Goal: Transaction & Acquisition: Purchase product/service

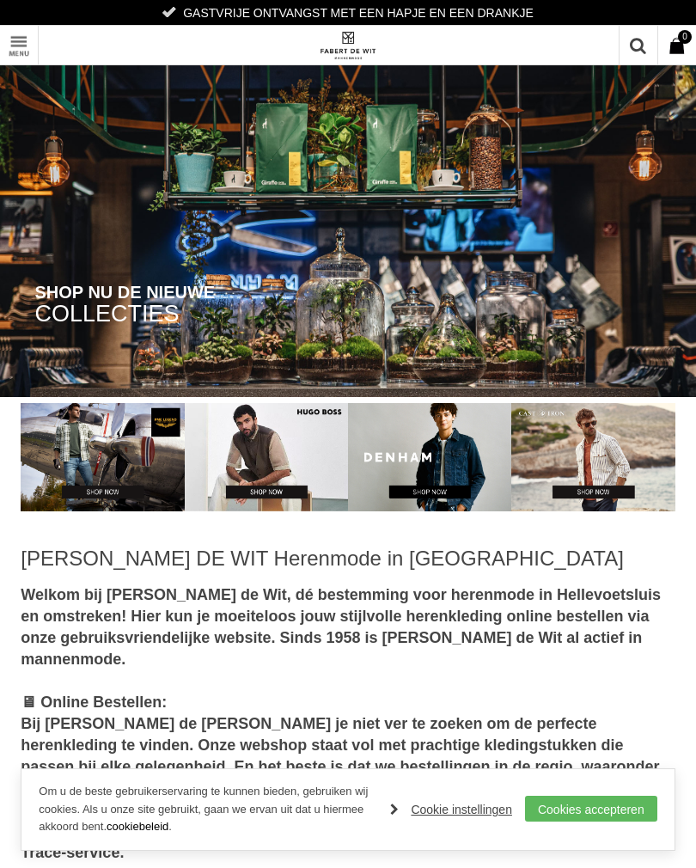
click at [19, 46] on link "Toon menu" at bounding box center [19, 45] width 39 height 39
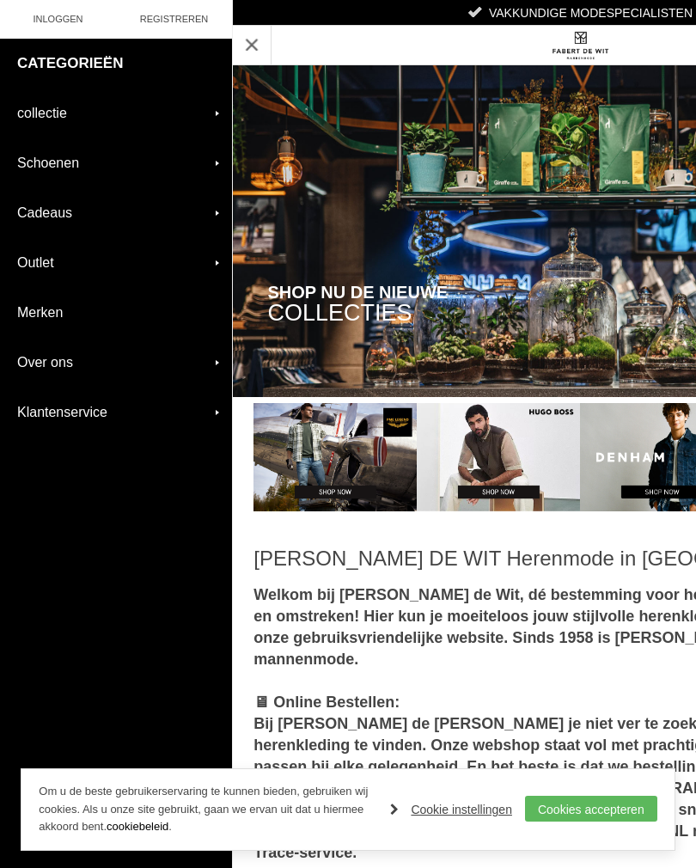
click at [60, 101] on link "collectie" at bounding box center [116, 113] width 232 height 49
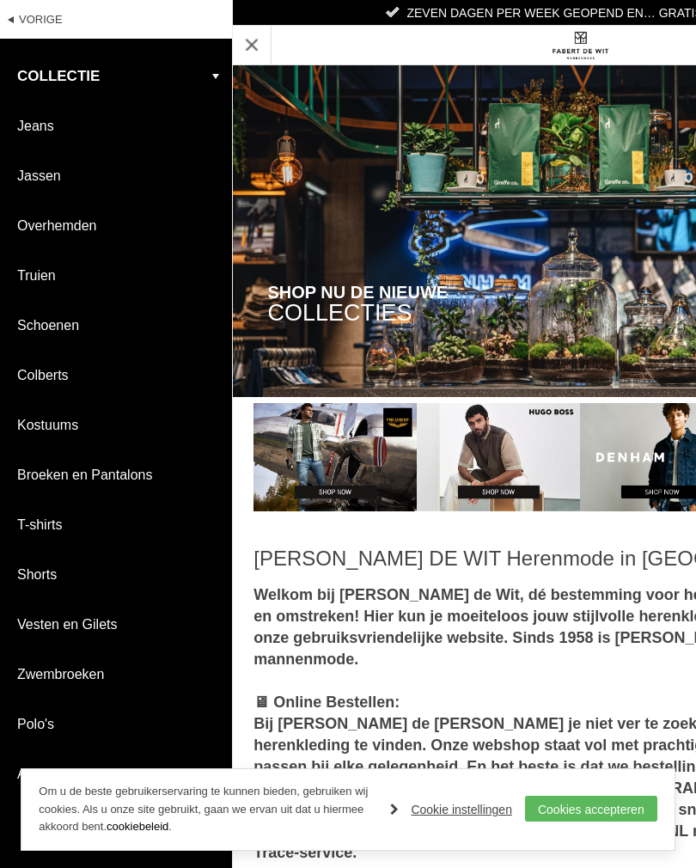
click at [40, 129] on link "Jeans" at bounding box center [116, 125] width 232 height 49
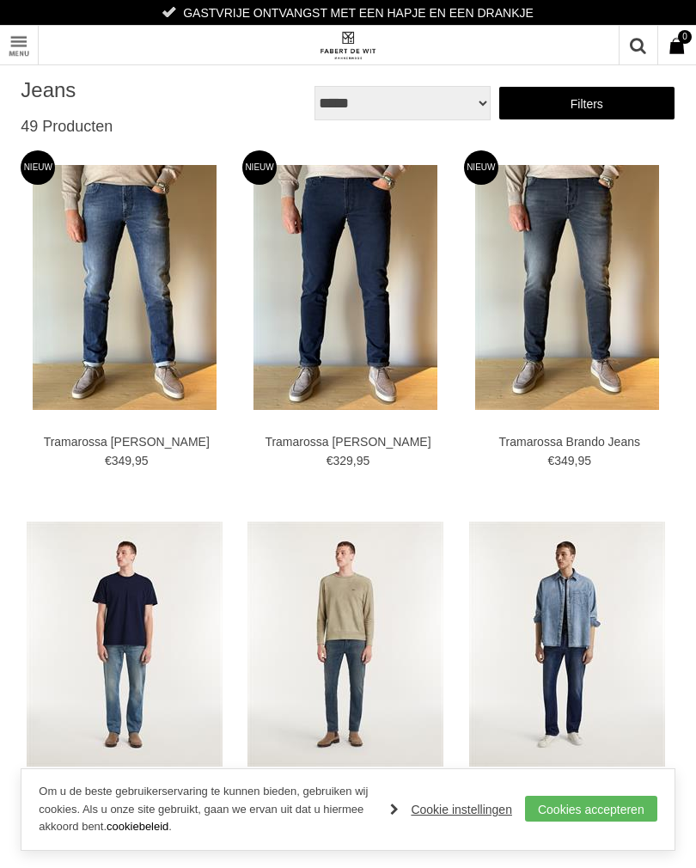
click at [604, 339] on img at bounding box center [567, 287] width 184 height 245
click at [68, 263] on img at bounding box center [125, 287] width 184 height 245
click at [287, 320] on img at bounding box center [346, 287] width 184 height 245
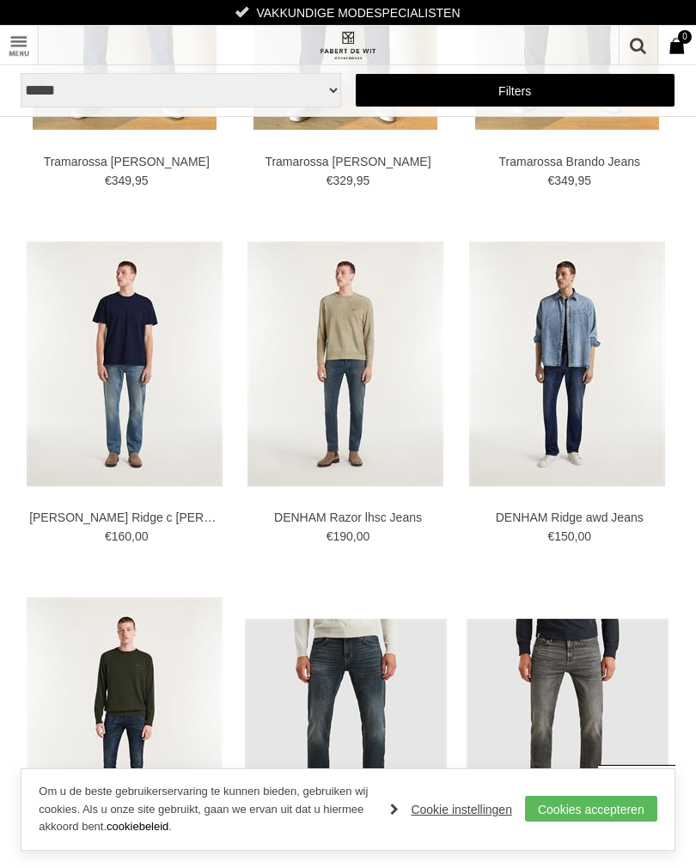
scroll to position [286, 0]
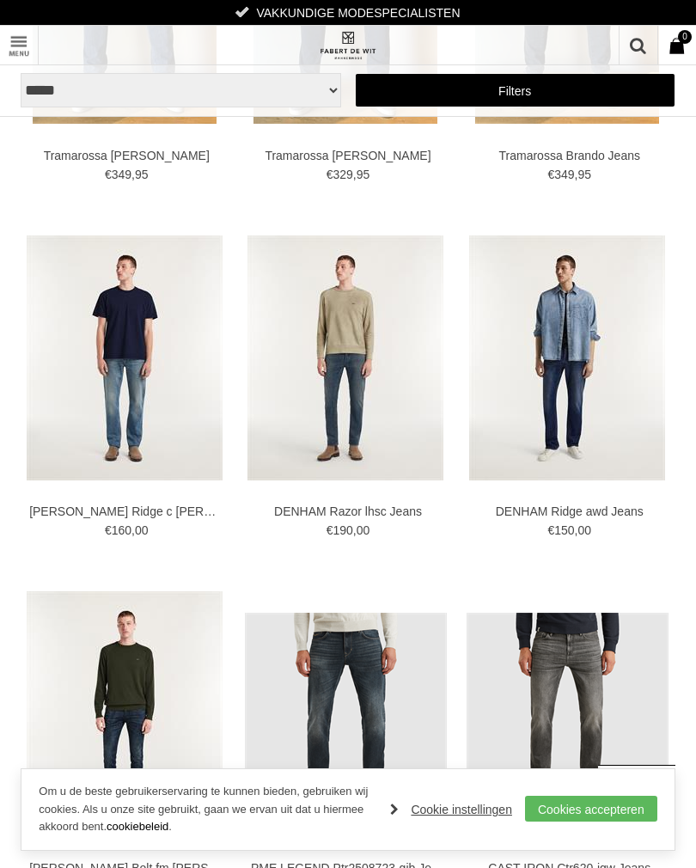
click at [610, 822] on link "Cookies accepteren" at bounding box center [591, 809] width 132 height 26
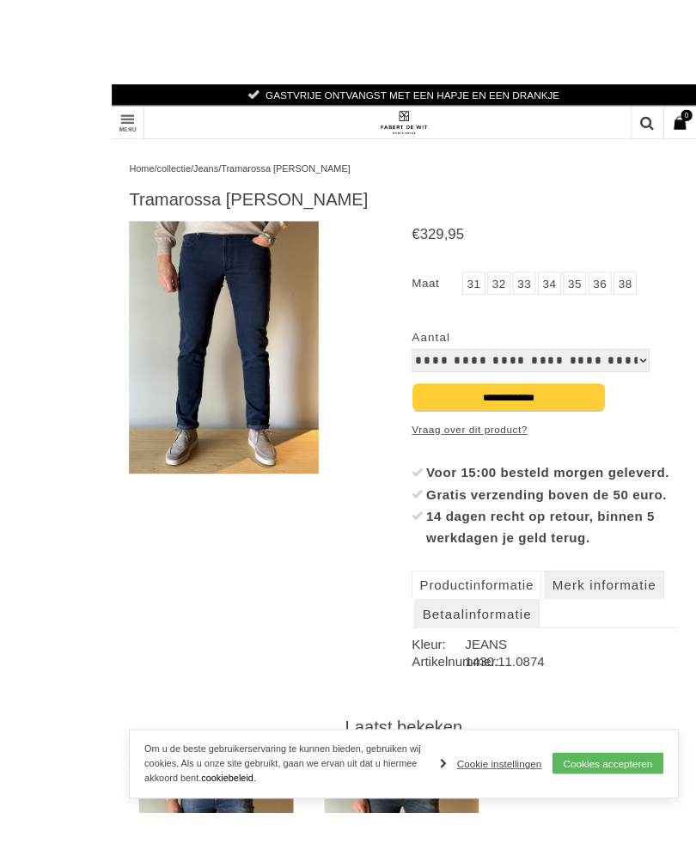
scroll to position [13, 0]
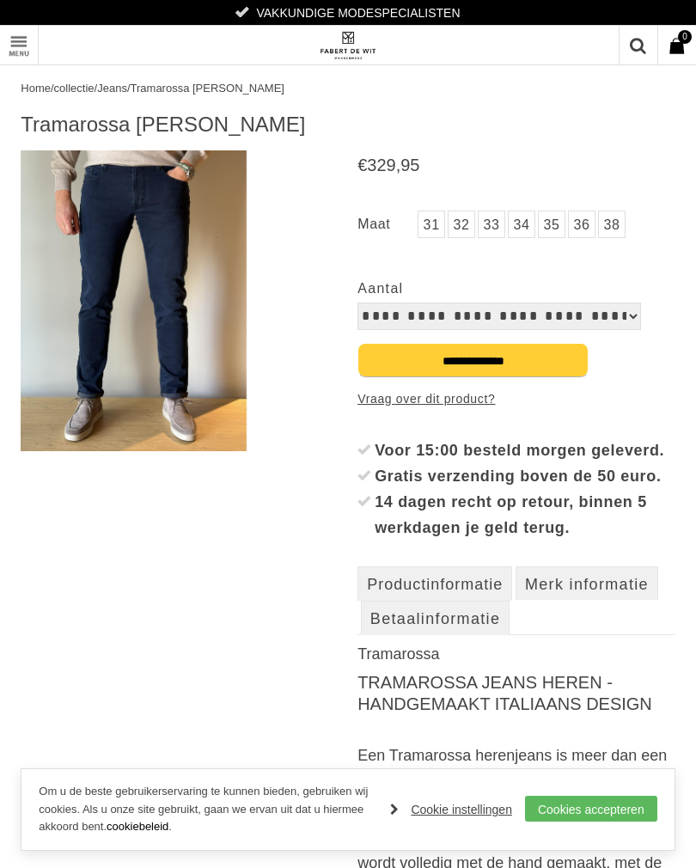
click at [597, 812] on link "Cookies accepteren" at bounding box center [591, 809] width 132 height 26
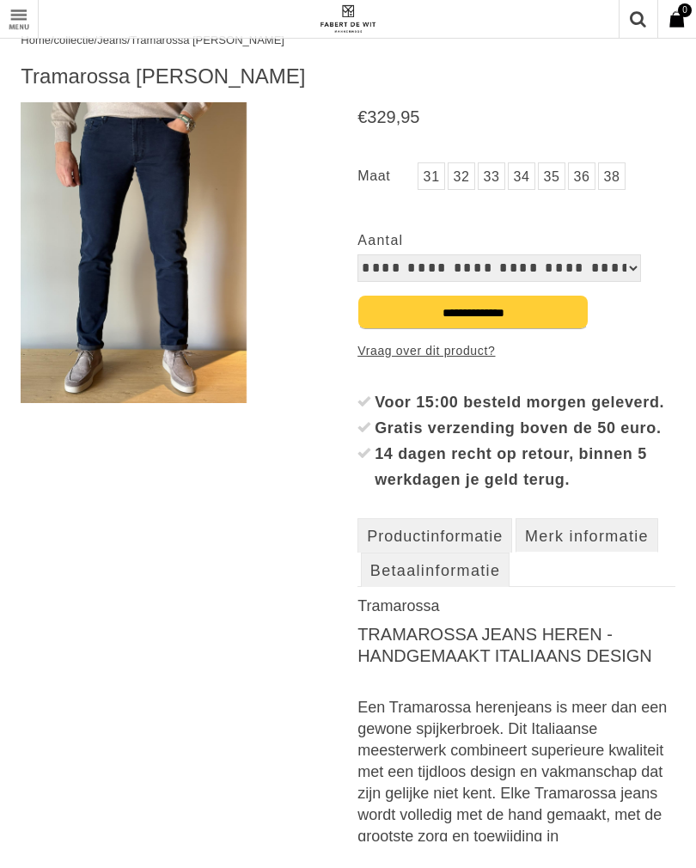
scroll to position [61, 0]
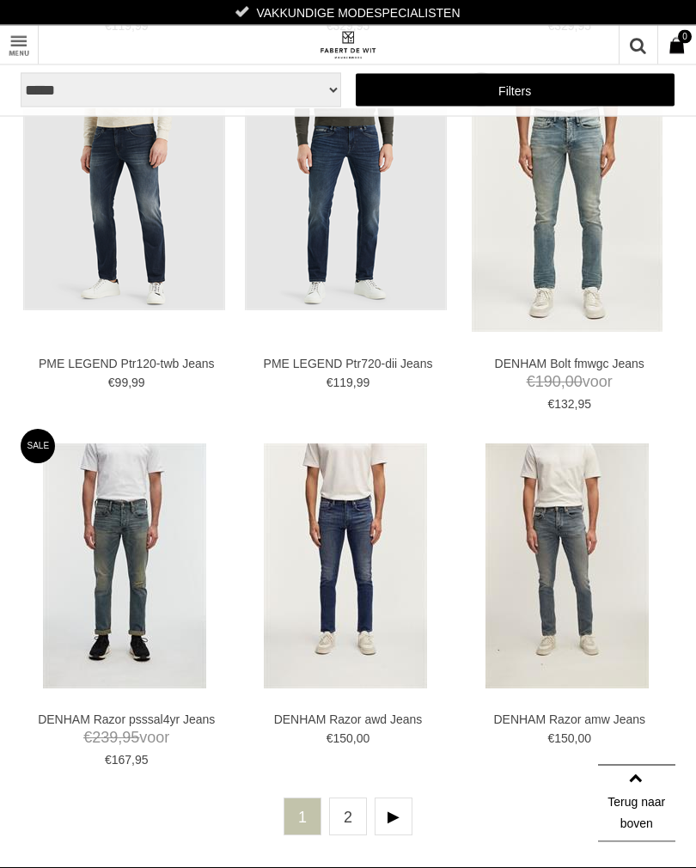
scroll to position [3642, 0]
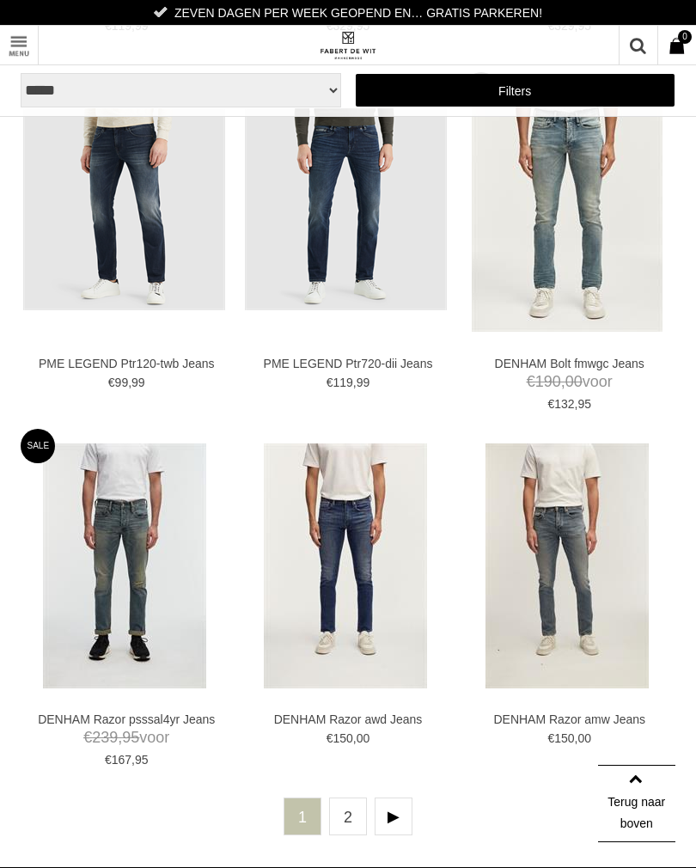
click at [0, 0] on img at bounding box center [0, 0] width 0 height 0
